Goal: Information Seeking & Learning: Understand process/instructions

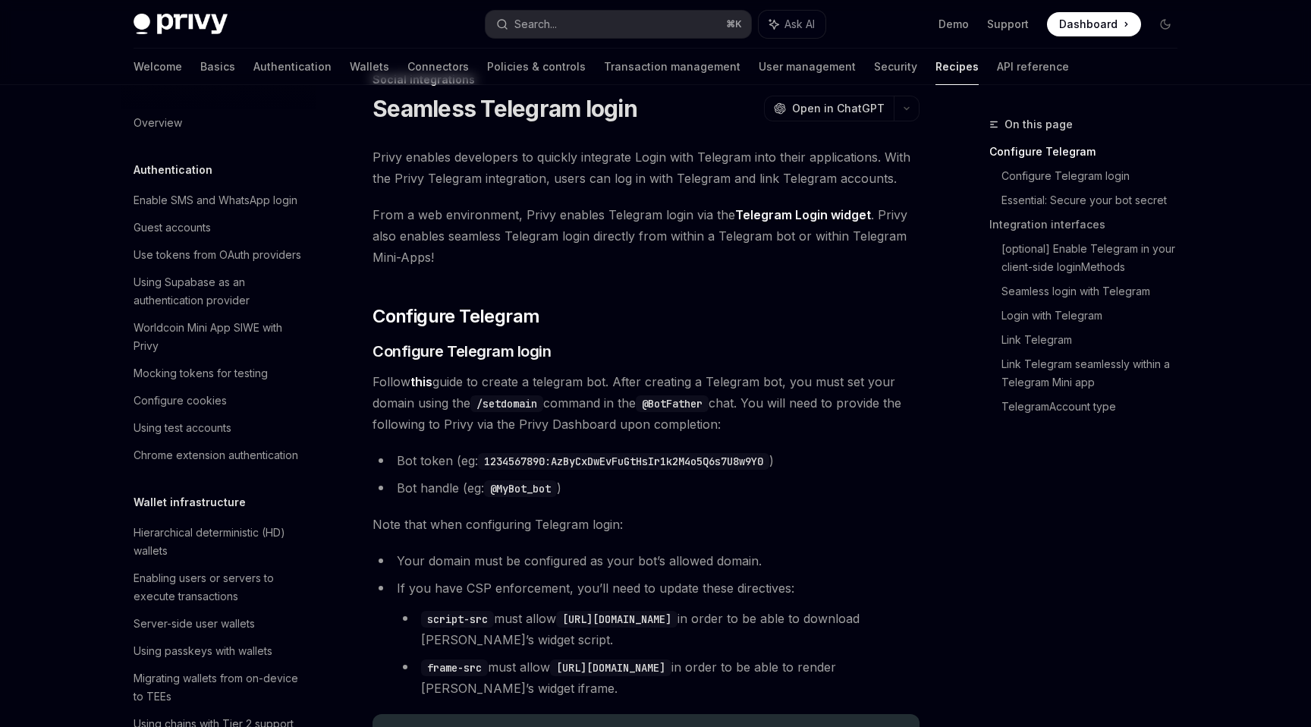
scroll to position [932, 0]
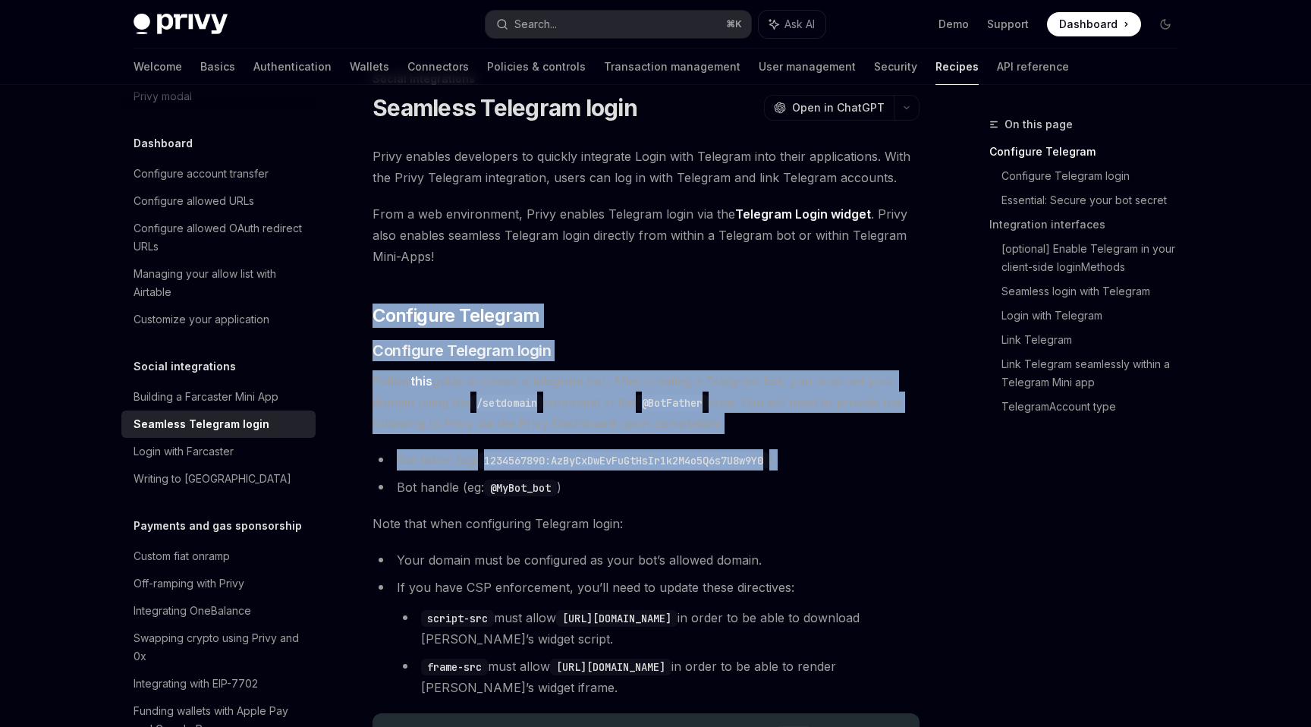
drag, startPoint x: 457, startPoint y: 270, endPoint x: 481, endPoint y: 483, distance: 213.7
click at [481, 483] on li "Bot handle (eg: @MyBot_bot )" at bounding box center [646, 486] width 547 height 21
drag, startPoint x: 507, startPoint y: 503, endPoint x: 479, endPoint y: 302, distance: 202.9
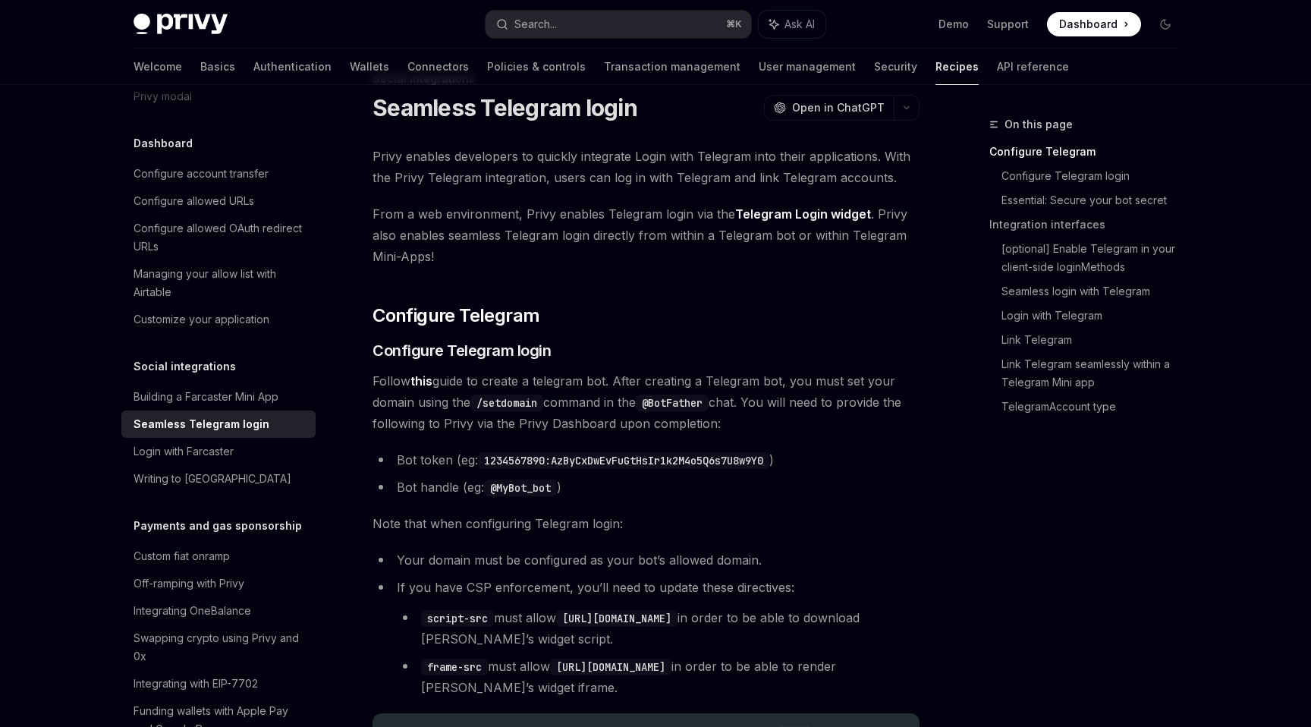
click at [490, 262] on span "From a web environment, Privy enables Telegram login via the Telegram Login wid…" at bounding box center [646, 235] width 547 height 64
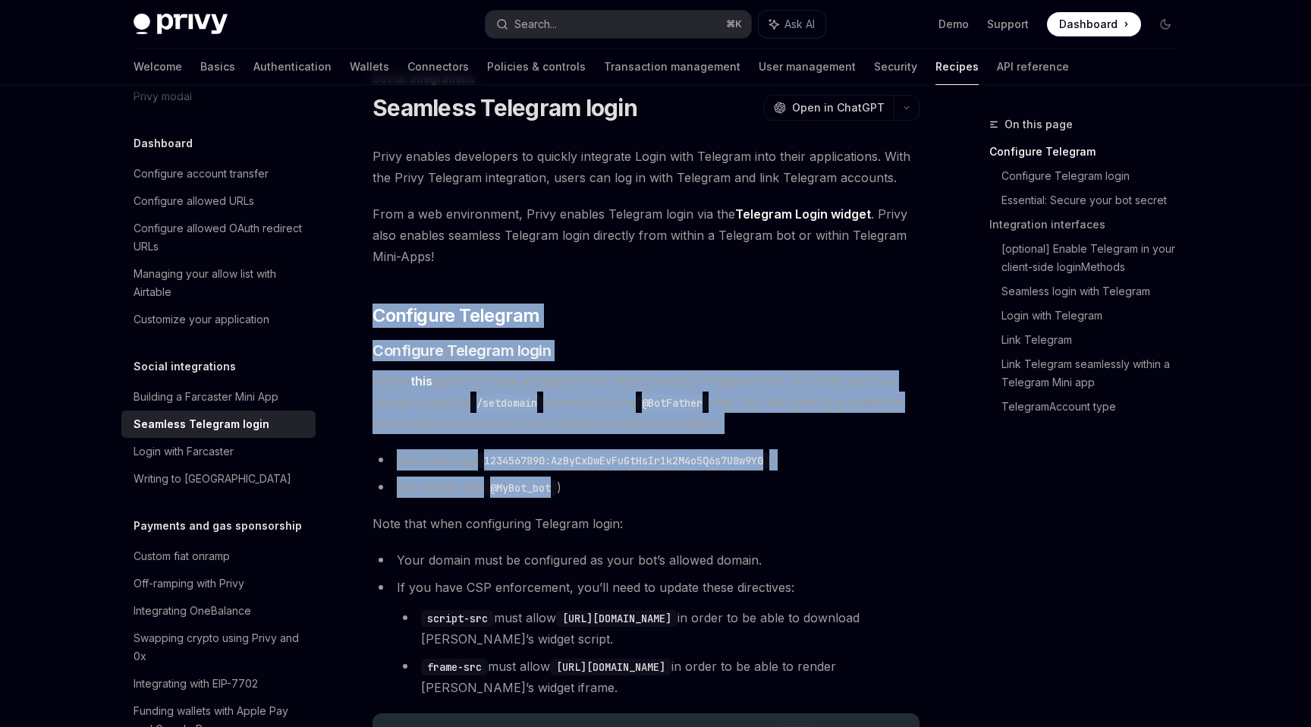
drag, startPoint x: 490, startPoint y: 262, endPoint x: 530, endPoint y: 483, distance: 224.3
click at [530, 483] on code "@MyBot_bot" at bounding box center [520, 487] width 73 height 17
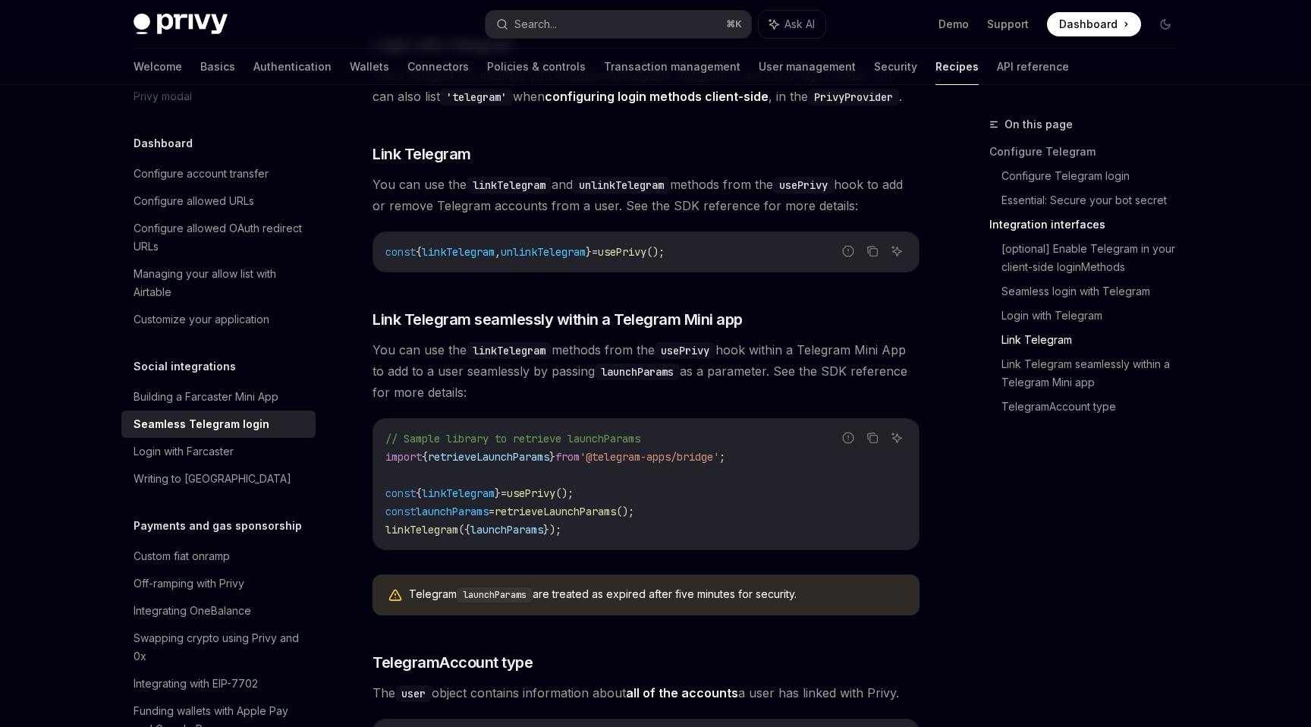
scroll to position [2395, 0]
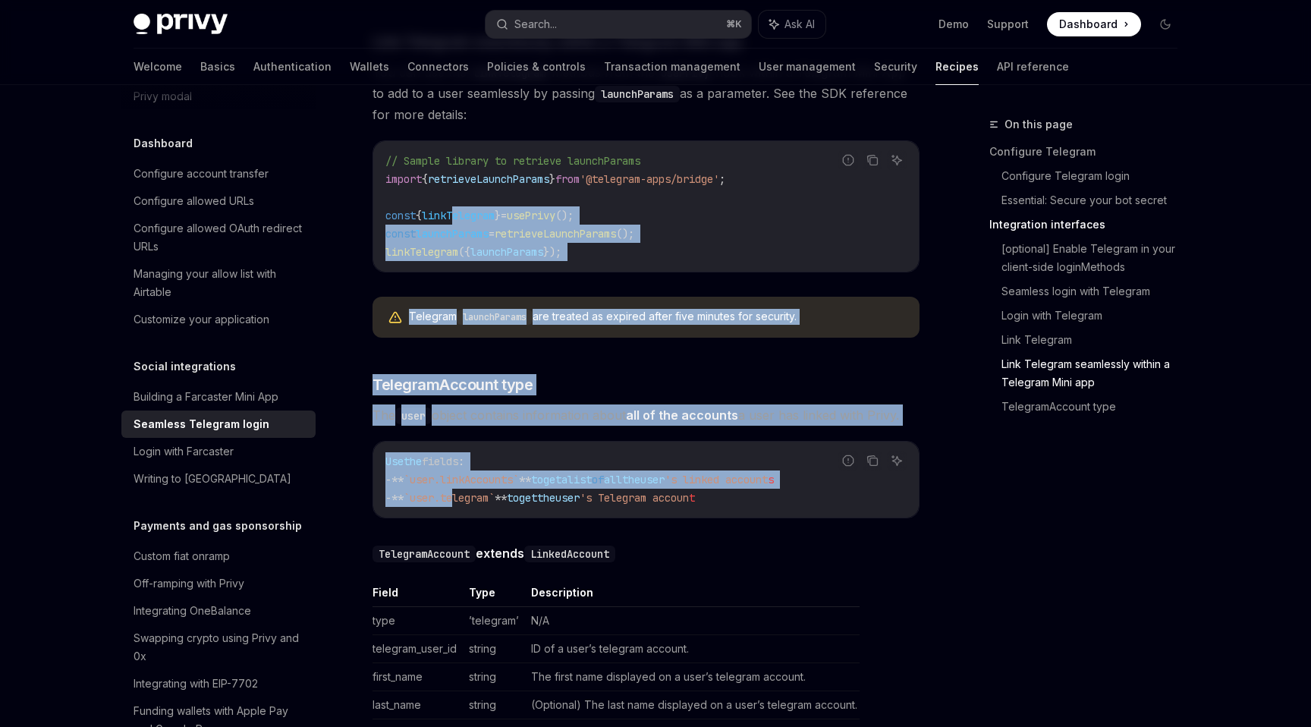
drag, startPoint x: 461, startPoint y: 191, endPoint x: 461, endPoint y: 482, distance: 290.6
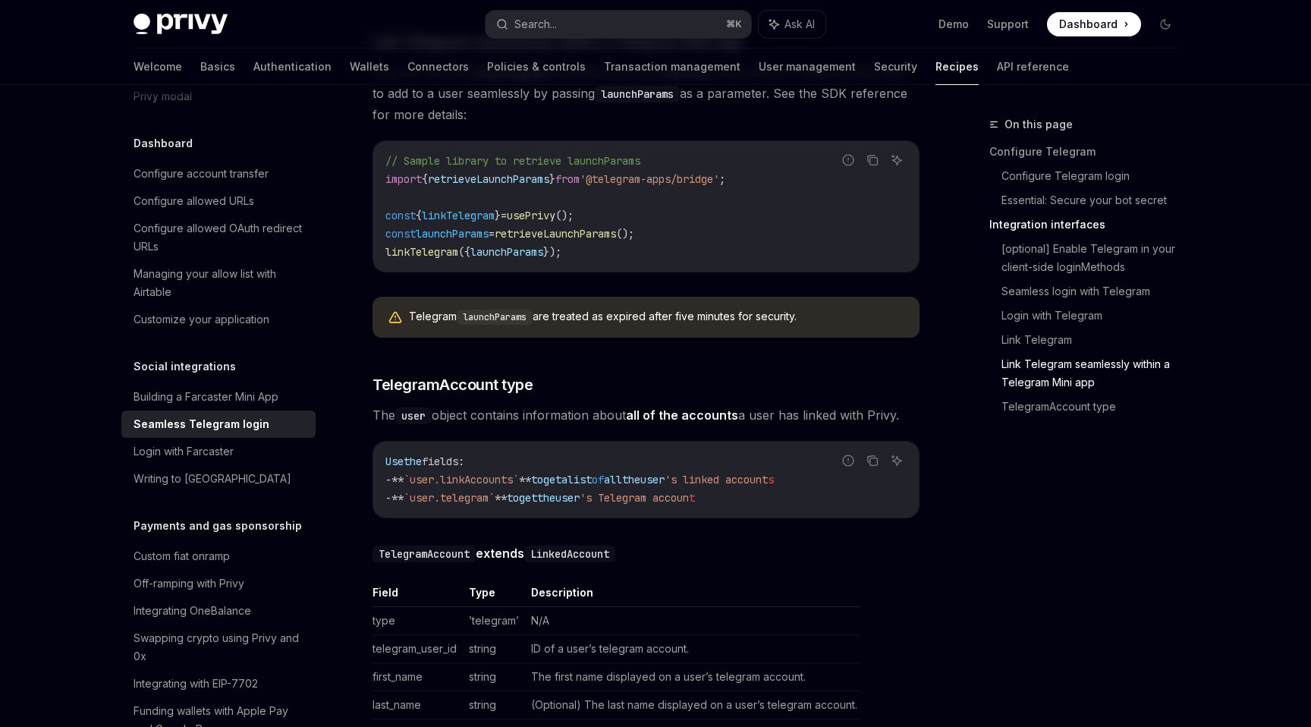
click at [514, 545] on span "TelegramAccount extends LinkedAccount" at bounding box center [646, 552] width 547 height 21
drag, startPoint x: 514, startPoint y: 545, endPoint x: 445, endPoint y: 382, distance: 176.4
